Goal: Information Seeking & Learning: Learn about a topic

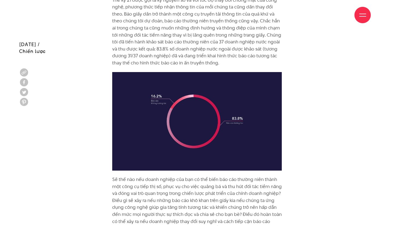
scroll to position [508, 0]
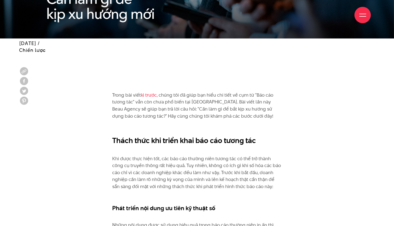
scroll to position [260, 0]
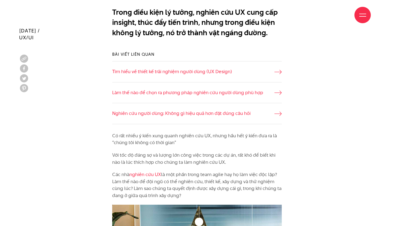
scroll to position [331, 0]
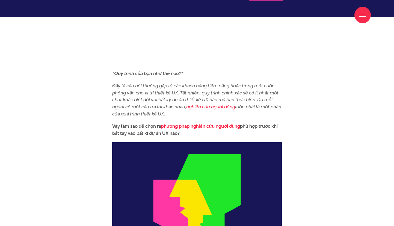
scroll to position [285, 0]
